Goal: Information Seeking & Learning: Learn about a topic

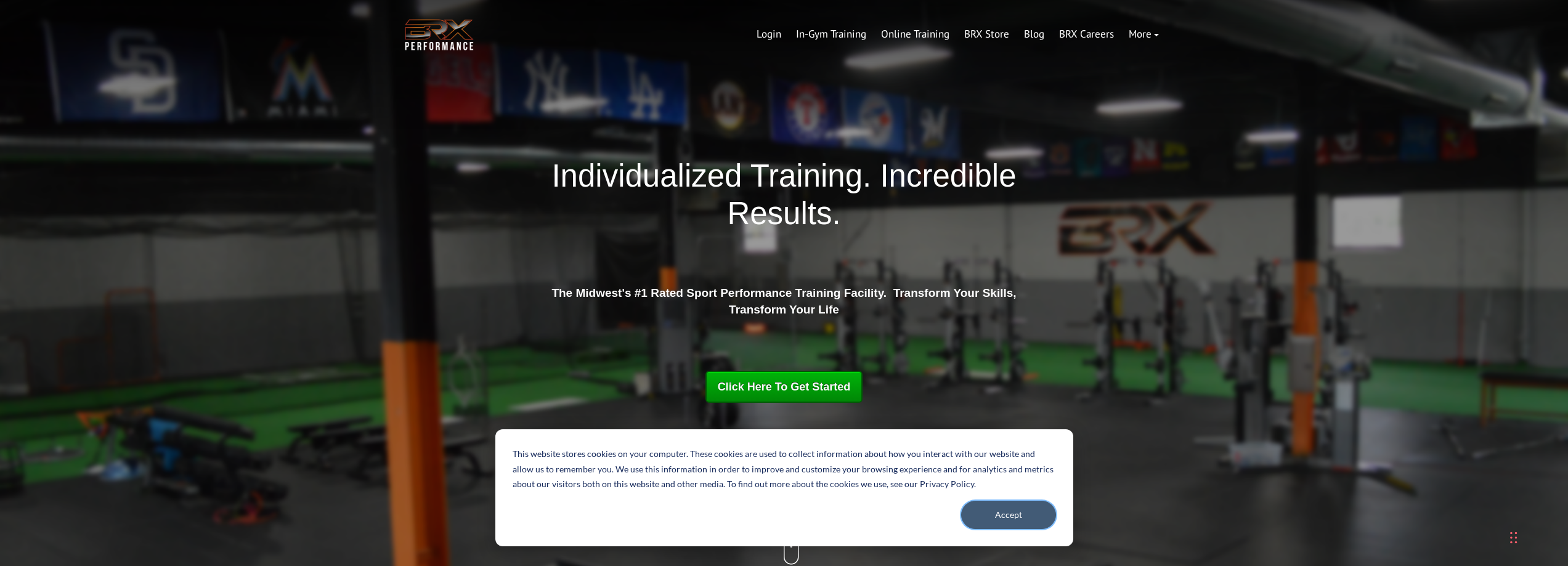
click at [988, 522] on button "Accept" at bounding box center [1009, 515] width 95 height 29
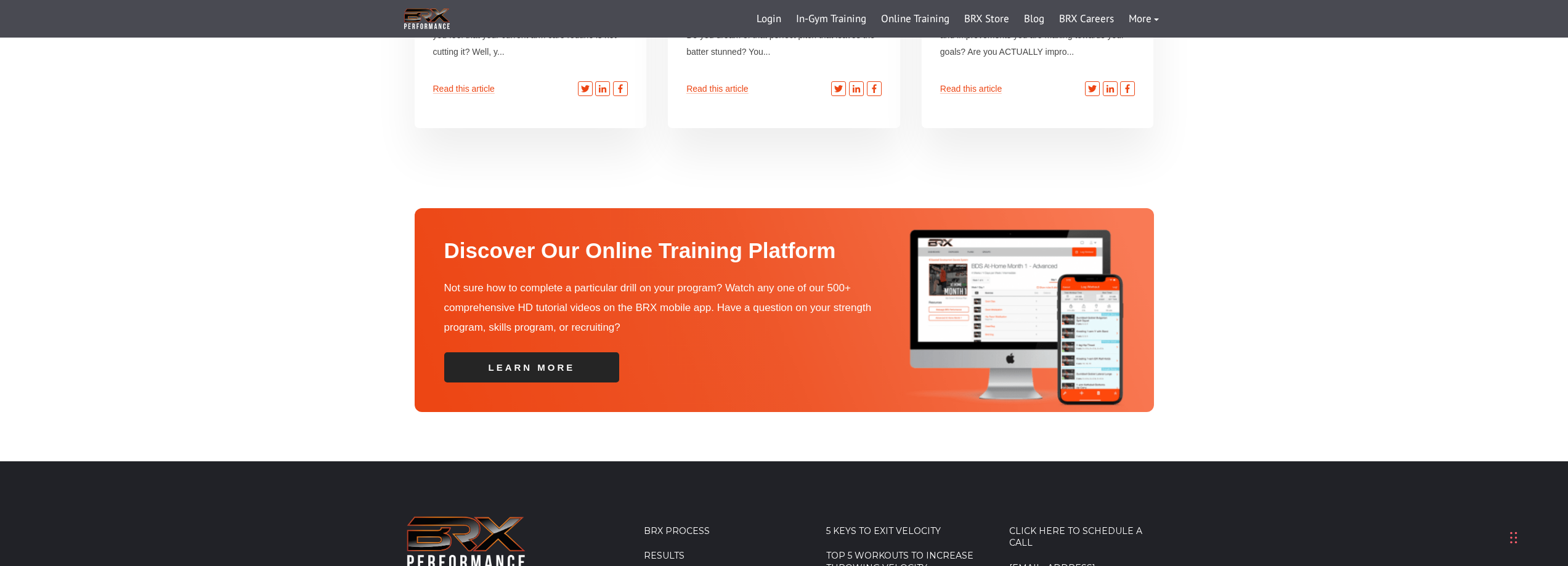
scroll to position [4372, 0]
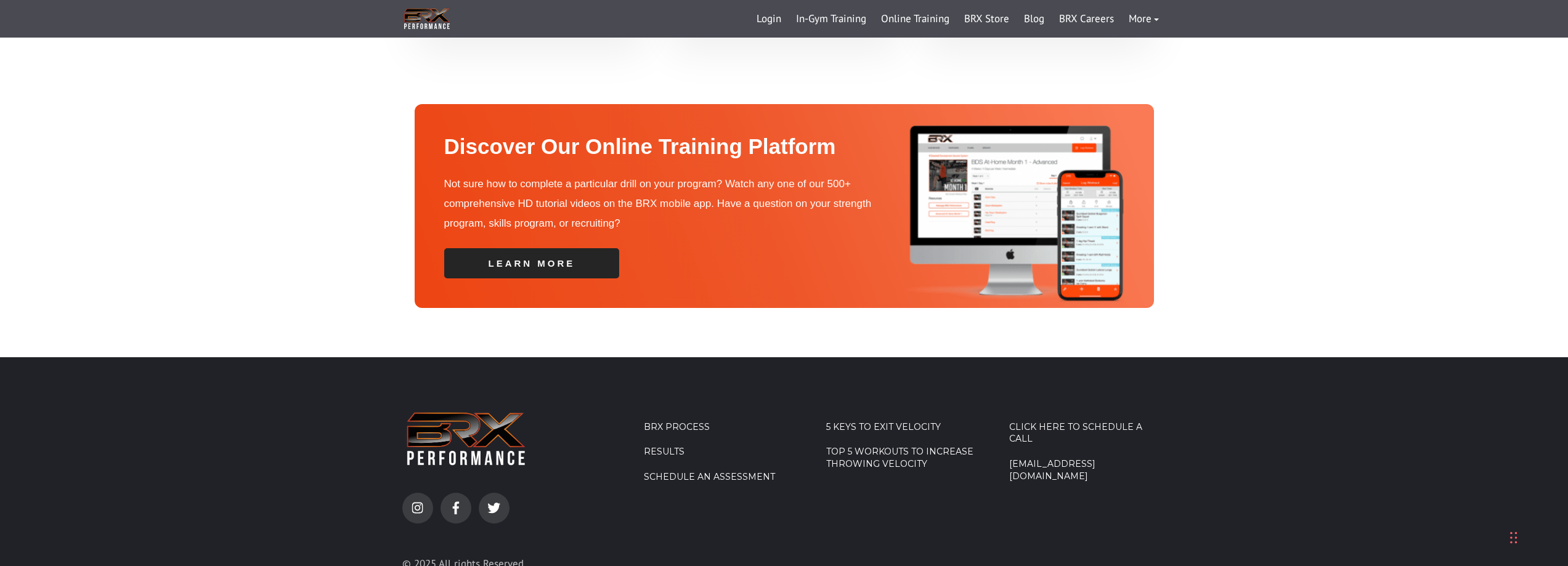
click at [896, 421] on link "5 Keys to Exit Velocity" at bounding box center [905, 427] width 157 height 12
